Goal: Find specific page/section: Locate a particular part of the current website

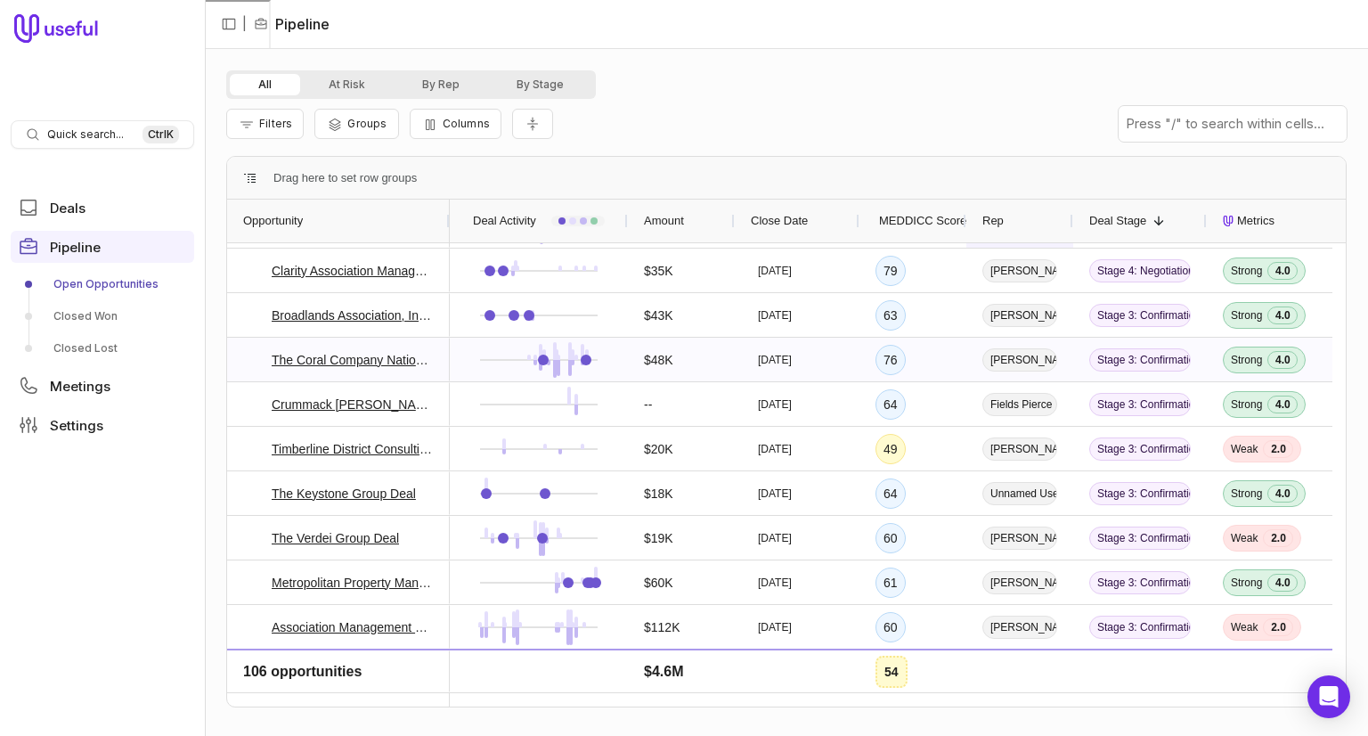
scroll to position [178, 0]
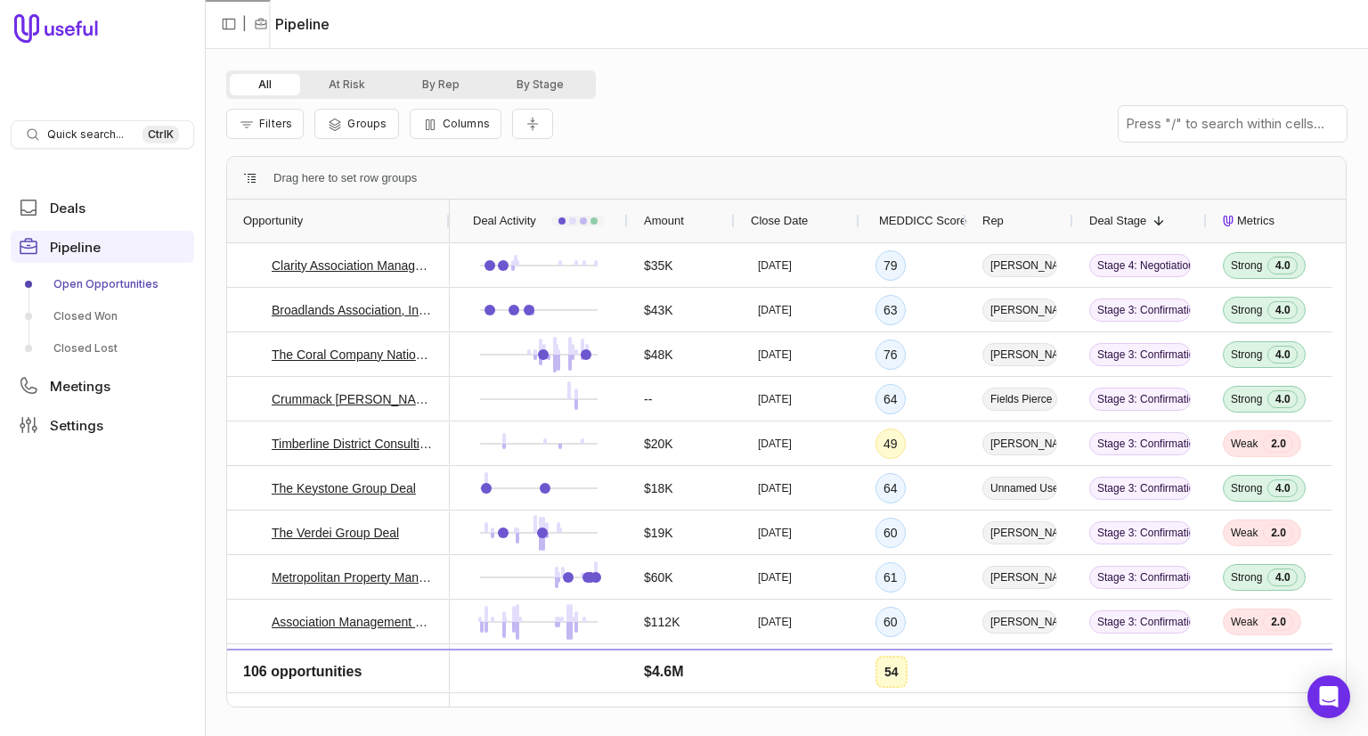
click at [1020, 225] on div "Rep" at bounding box center [1020, 221] width 75 height 34
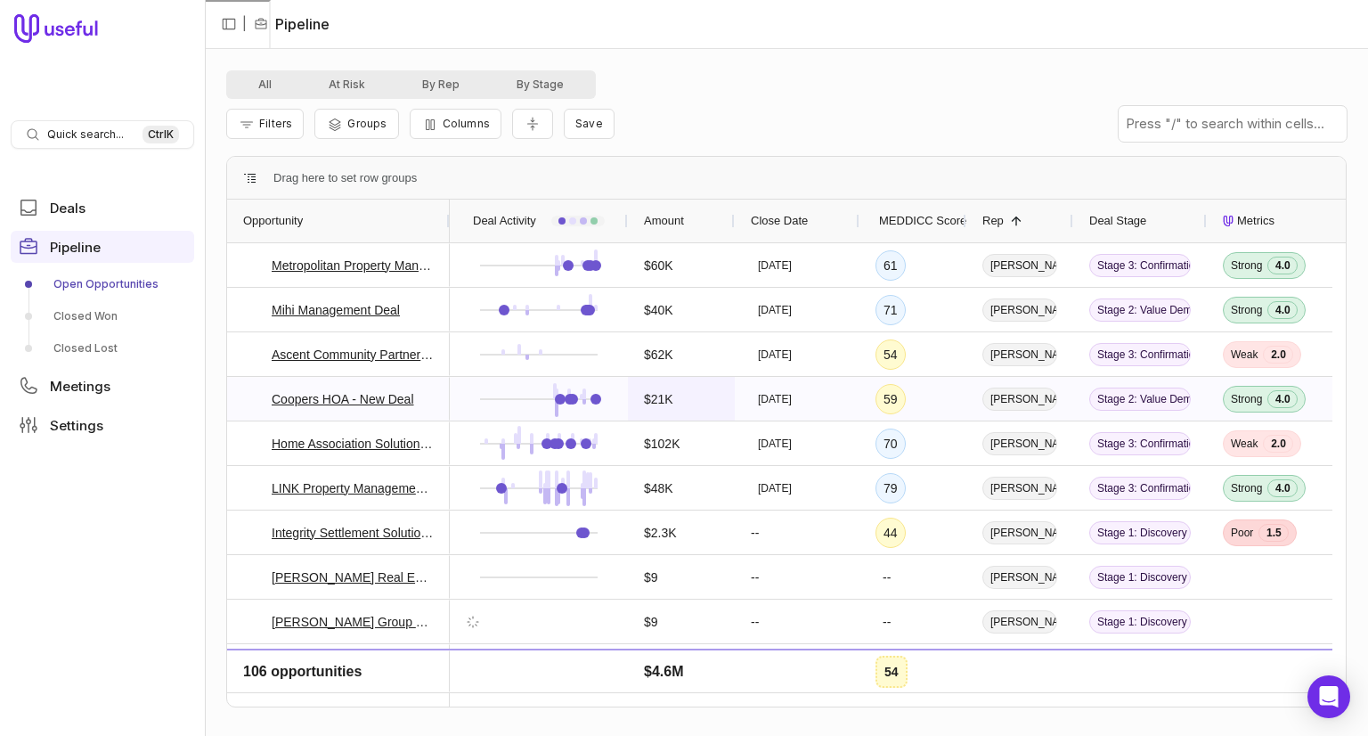
scroll to position [4187, 0]
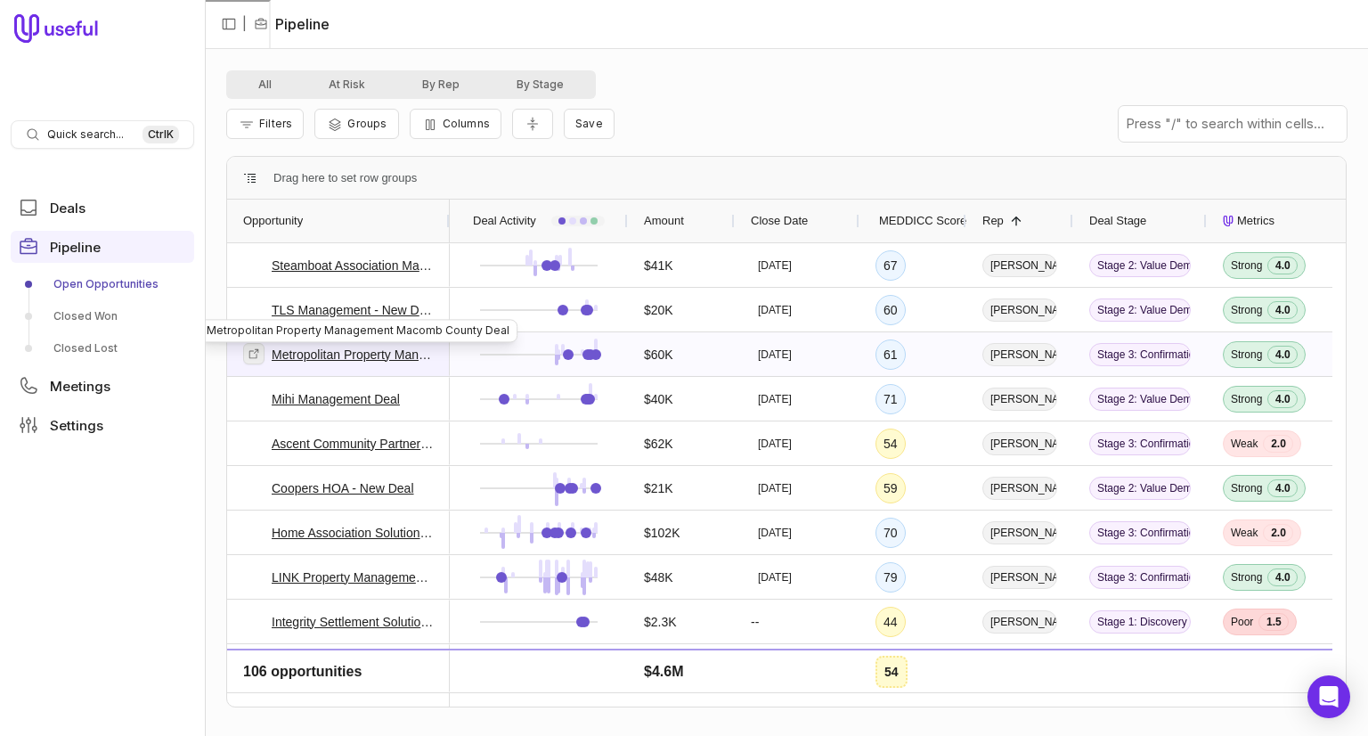
click at [252, 350] on icon at bounding box center [254, 353] width 12 height 12
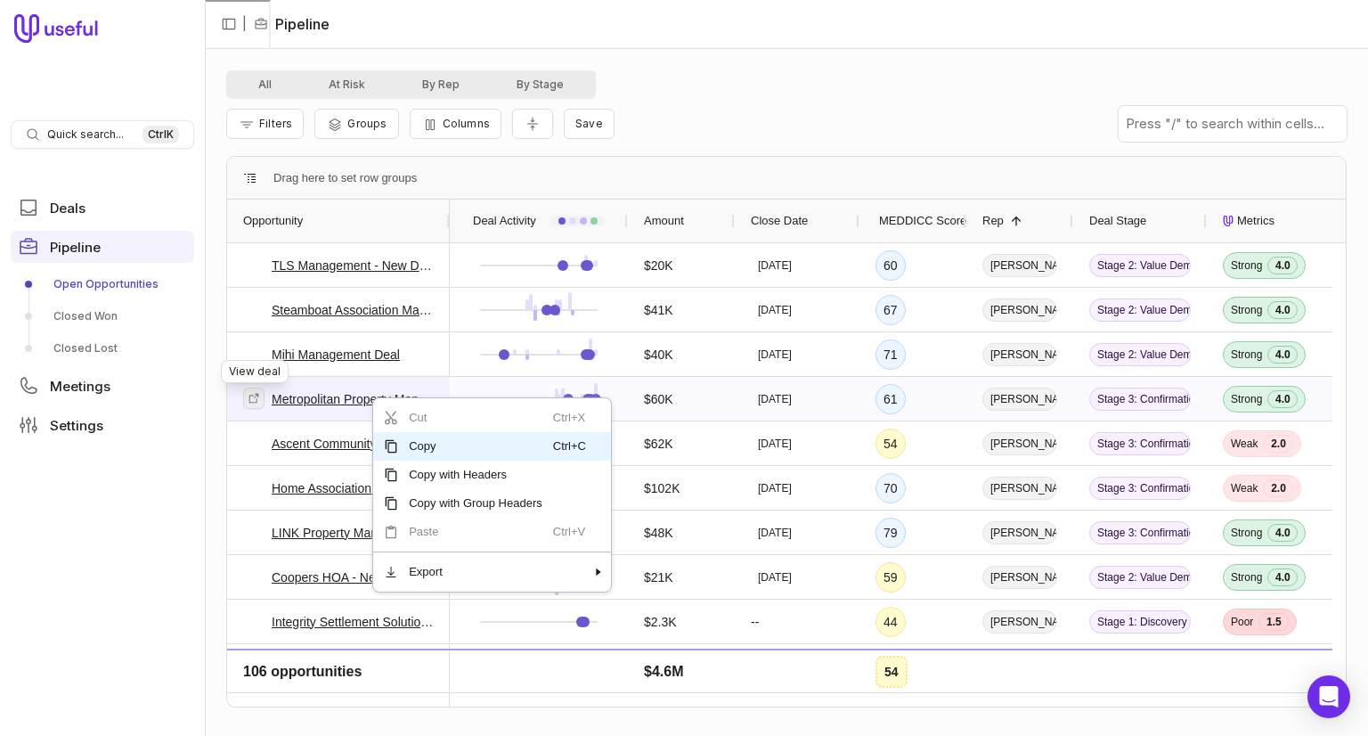
click at [249, 396] on icon at bounding box center [254, 398] width 12 height 12
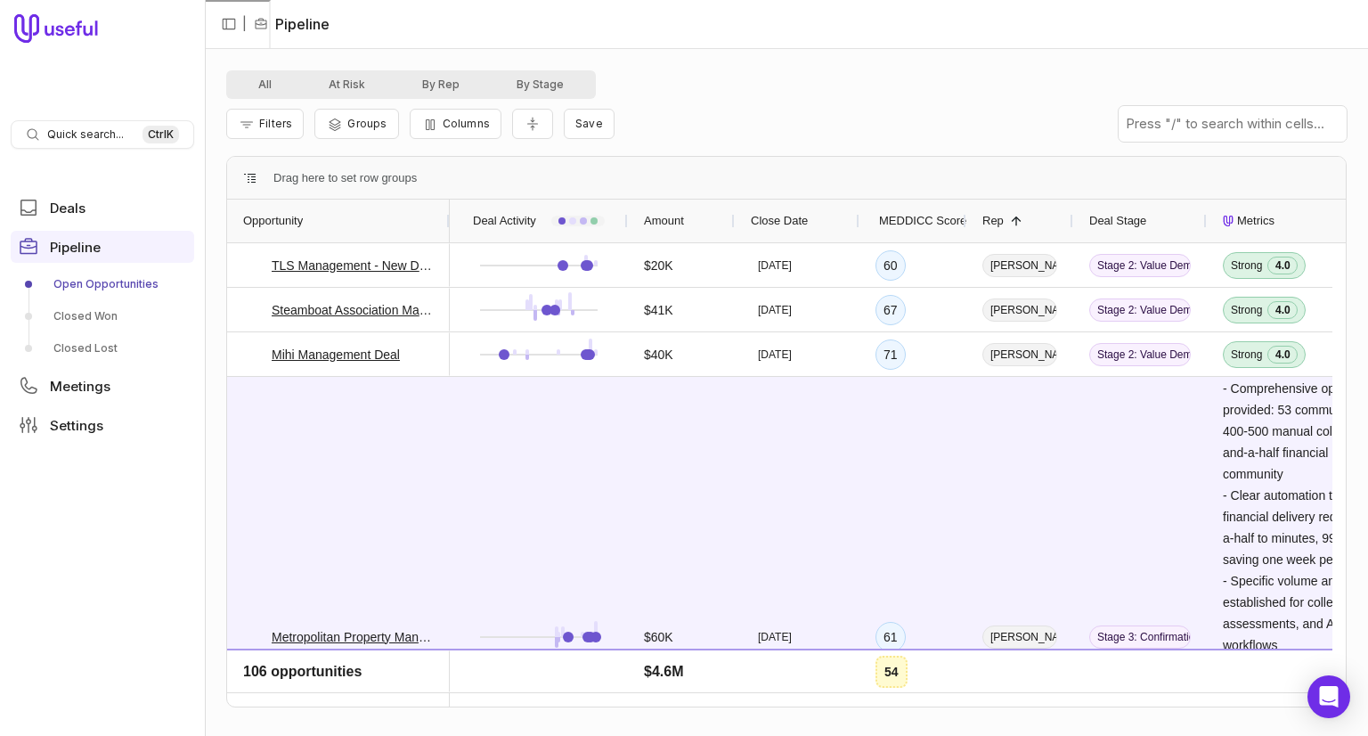
click at [949, 28] on nav "| Pipeline" at bounding box center [787, 24] width 1164 height 49
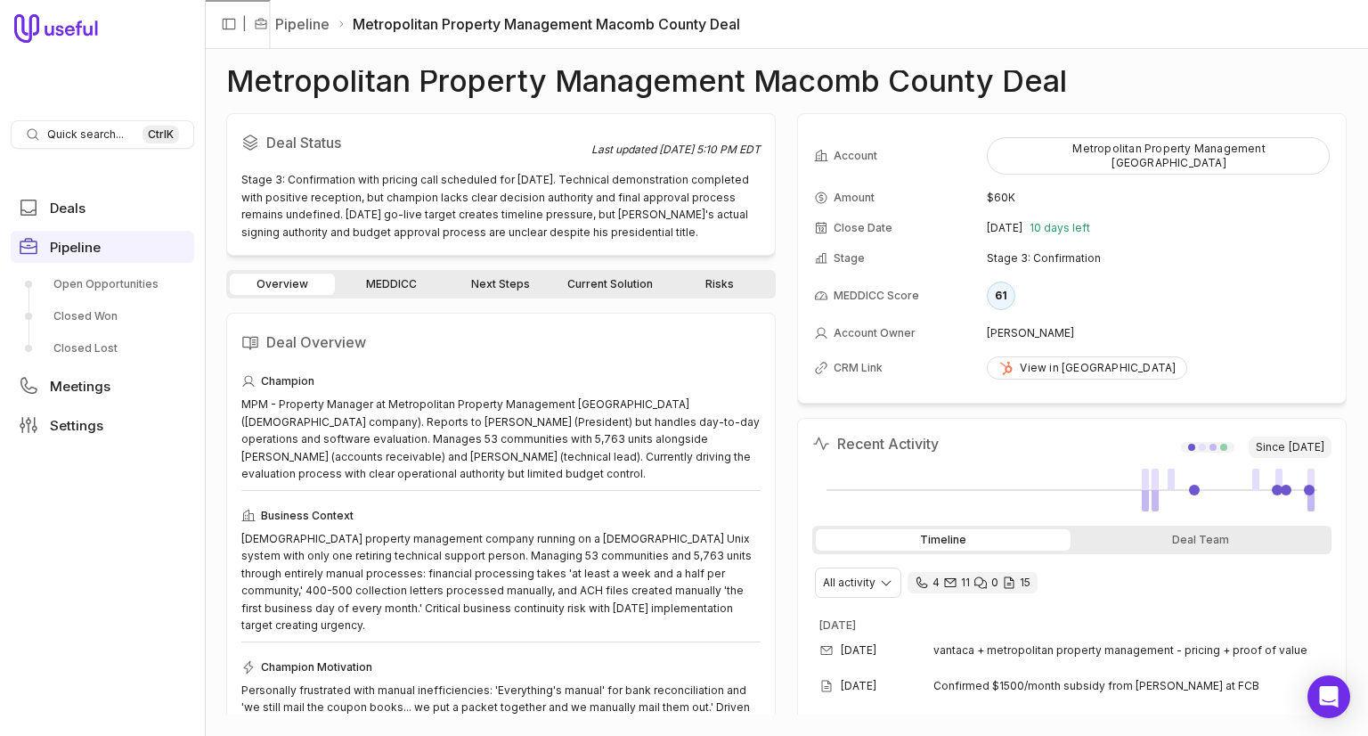
click at [399, 284] on link "MEDDICC" at bounding box center [391, 284] width 105 height 21
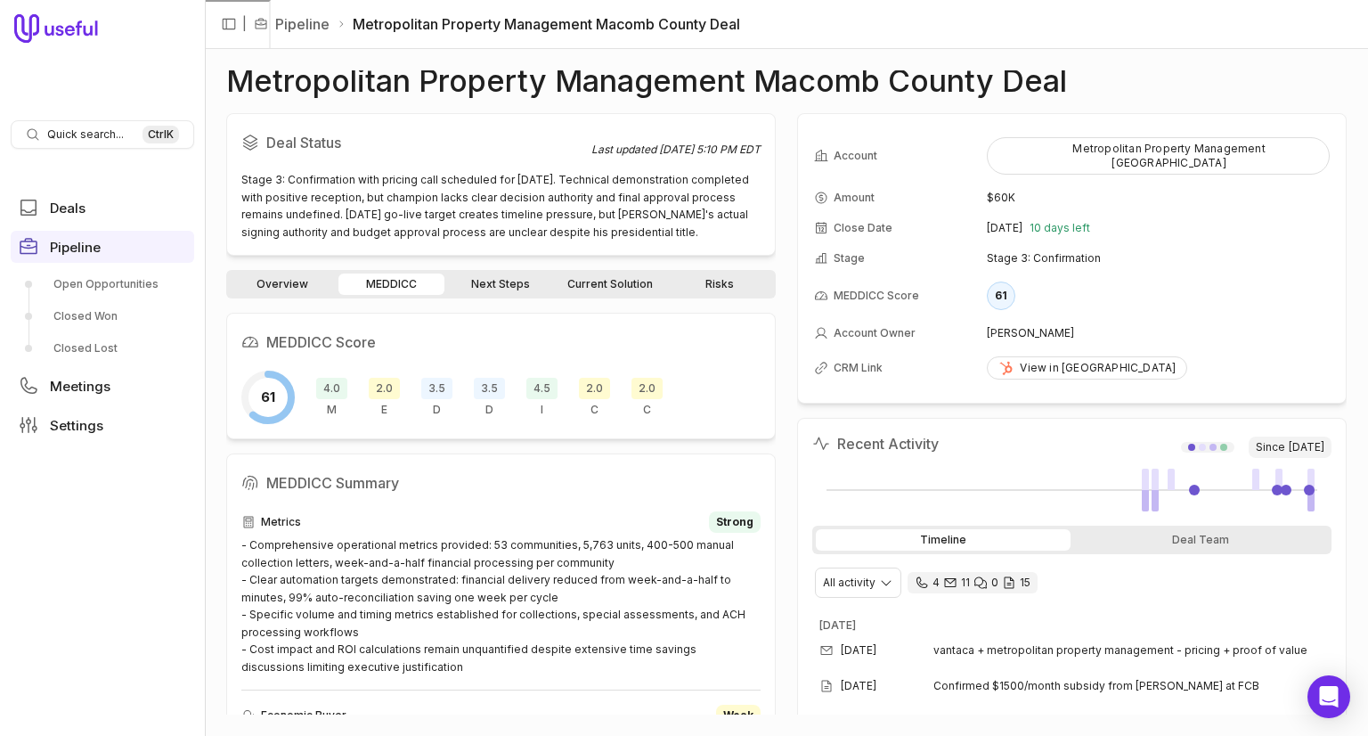
click at [299, 286] on link "Overview" at bounding box center [282, 284] width 105 height 21
